Goal: Transaction & Acquisition: Subscribe to service/newsletter

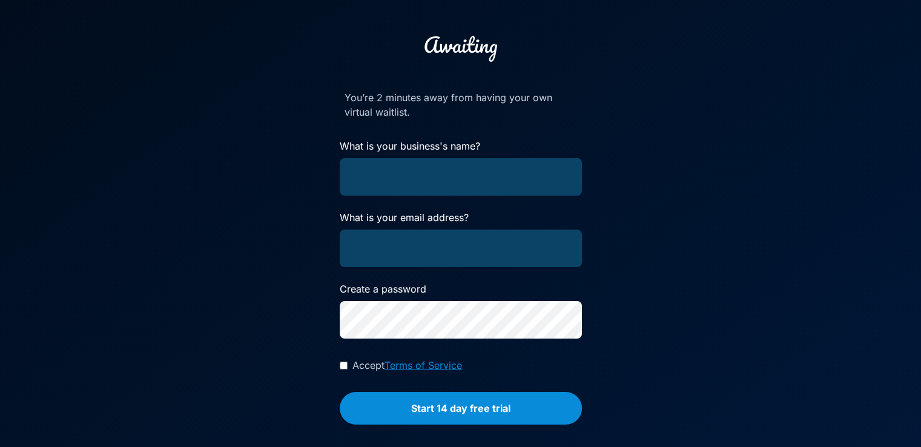
click at [471, 171] on input "What is your business's name?" at bounding box center [461, 177] width 242 height 38
type input "unit"
click at [399, 234] on input "What is your email address?" at bounding box center [461, 248] width 242 height 38
paste input "[DOMAIN_NAME]"
type input "[DOMAIN_NAME]"
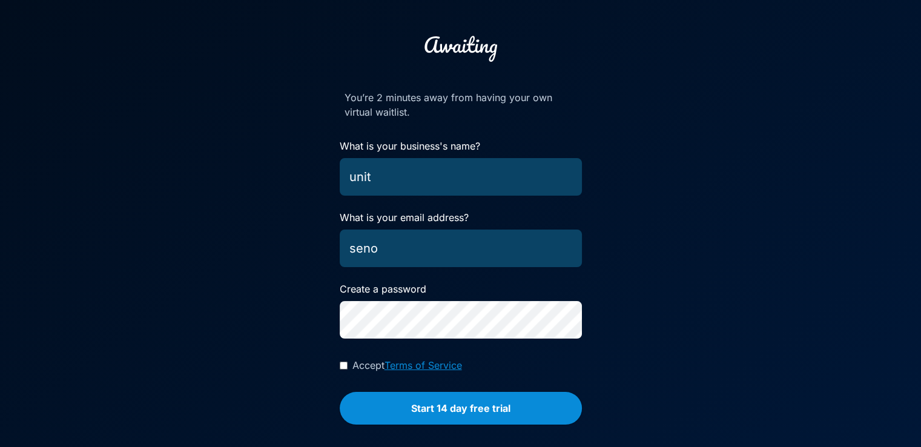
type input "[EMAIL_ADDRESS][DOMAIN_NAME]"
click at [341, 365] on input "Accept Terms of Service" at bounding box center [344, 365] width 8 height 8
checkbox input "true"
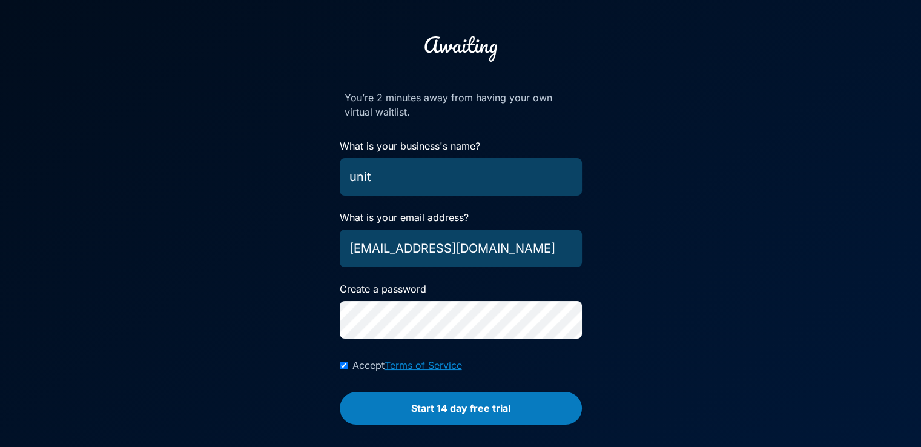
click at [392, 402] on button "Start 14 day free trial" at bounding box center [461, 408] width 242 height 33
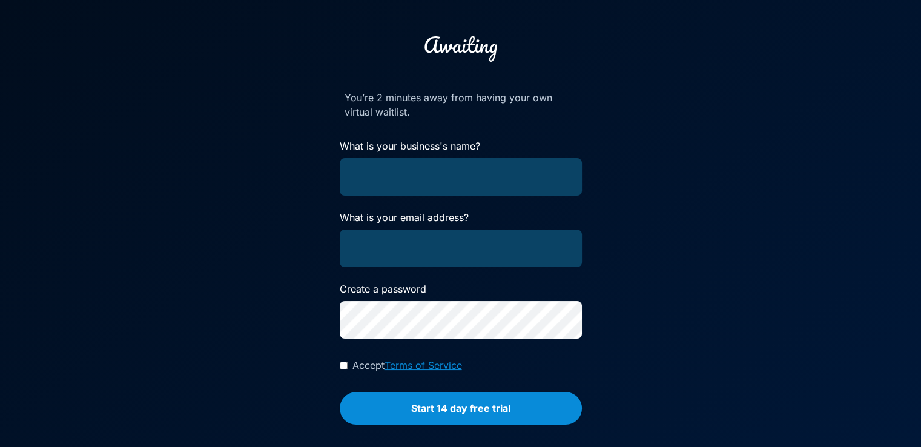
click at [355, 169] on input "What is your business's name?" at bounding box center [461, 177] width 242 height 38
type input "unit"
click at [392, 250] on input "What is your email address?" at bounding box center [461, 248] width 242 height 38
type input "[EMAIL_ADDRESS][DOMAIN_NAME]"
click at [358, 367] on span "Accept" at bounding box center [368, 365] width 32 height 15
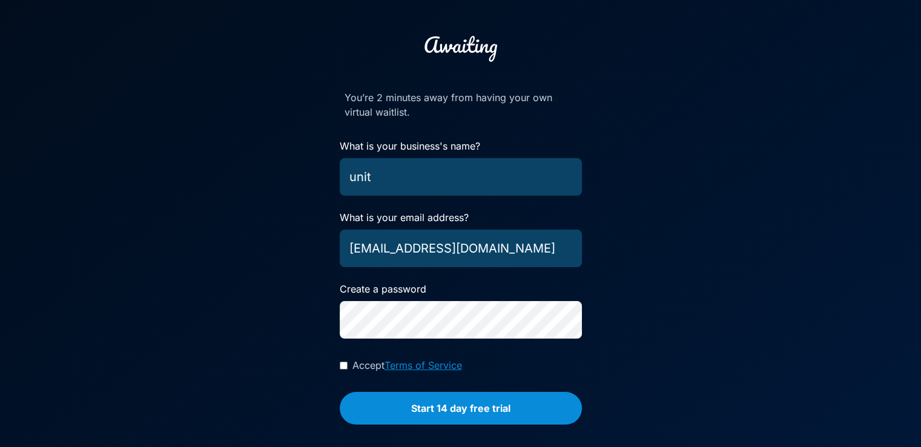
click at [347, 367] on input "Accept Terms of Service" at bounding box center [344, 365] width 8 height 8
checkbox input "true"
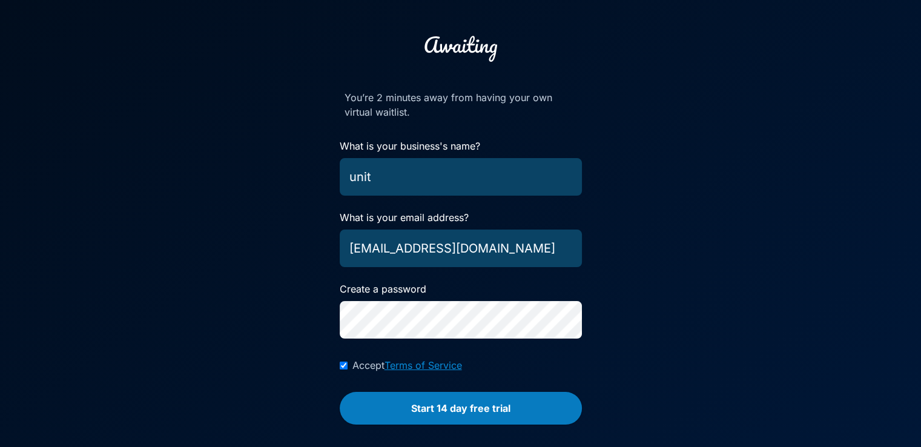
click at [376, 417] on button "Start 14 day free trial" at bounding box center [461, 408] width 242 height 33
